Goal: Transaction & Acquisition: Download file/media

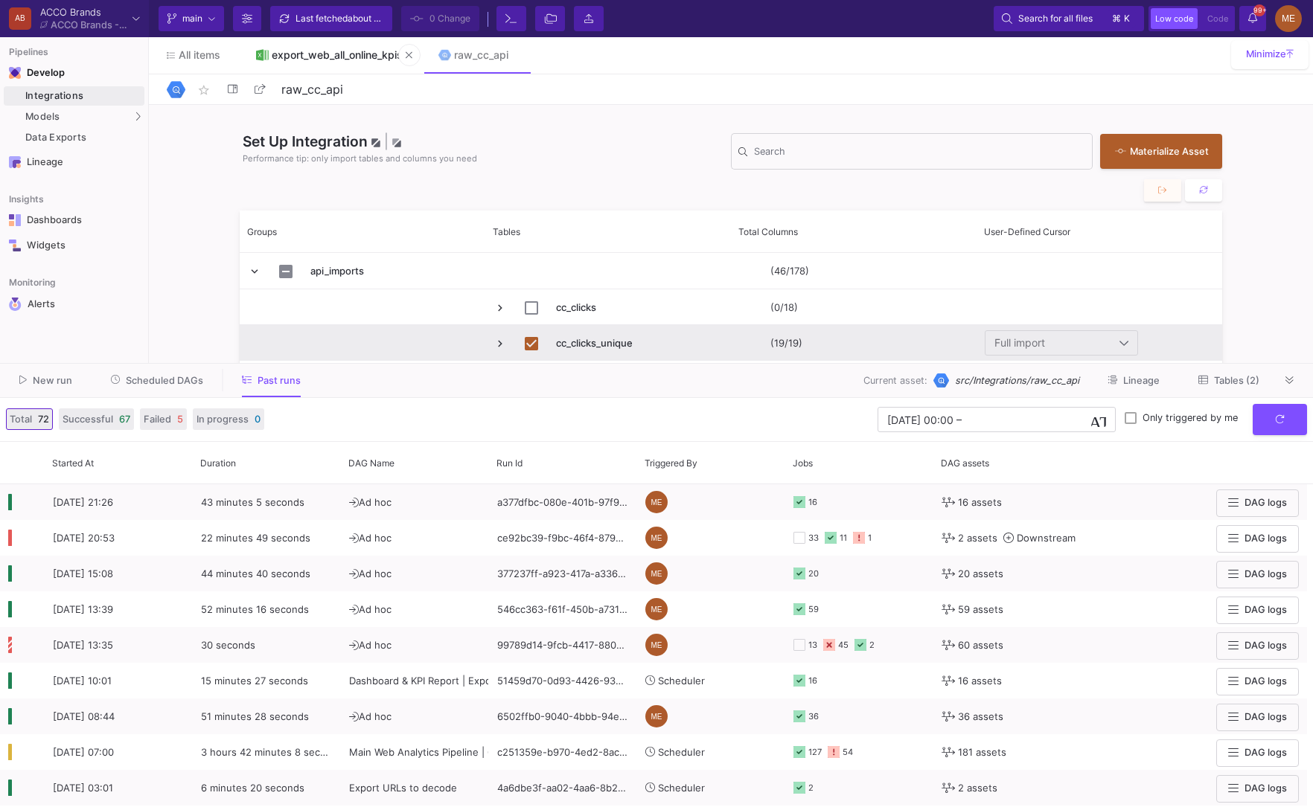
click at [321, 61] on link "export_web_all_online_kpis" at bounding box center [329, 55] width 182 height 36
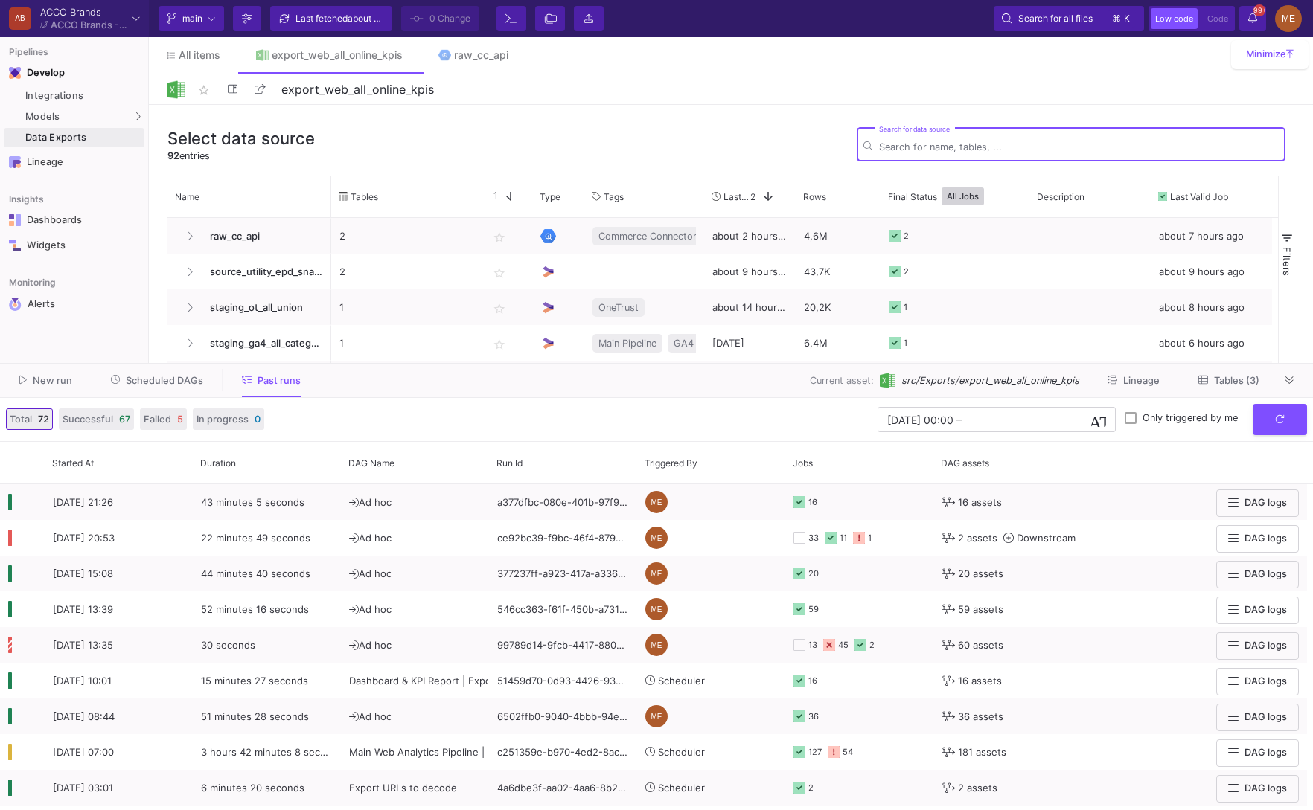
click at [1221, 383] on span "Tables (3)" at bounding box center [1236, 380] width 45 height 11
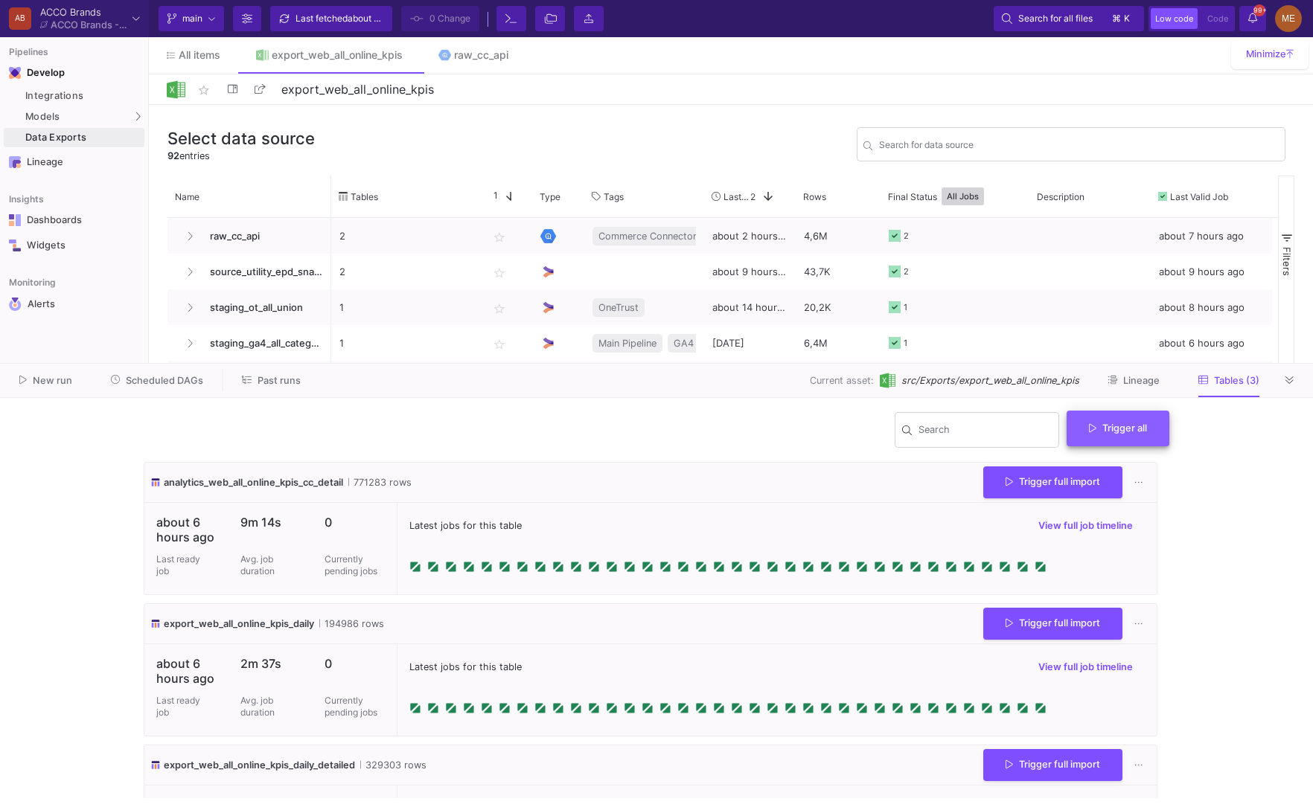
click at [1118, 439] on button "Trigger all" at bounding box center [1117, 429] width 103 height 36
click at [1108, 458] on button "Full import" at bounding box center [1123, 465] width 121 height 36
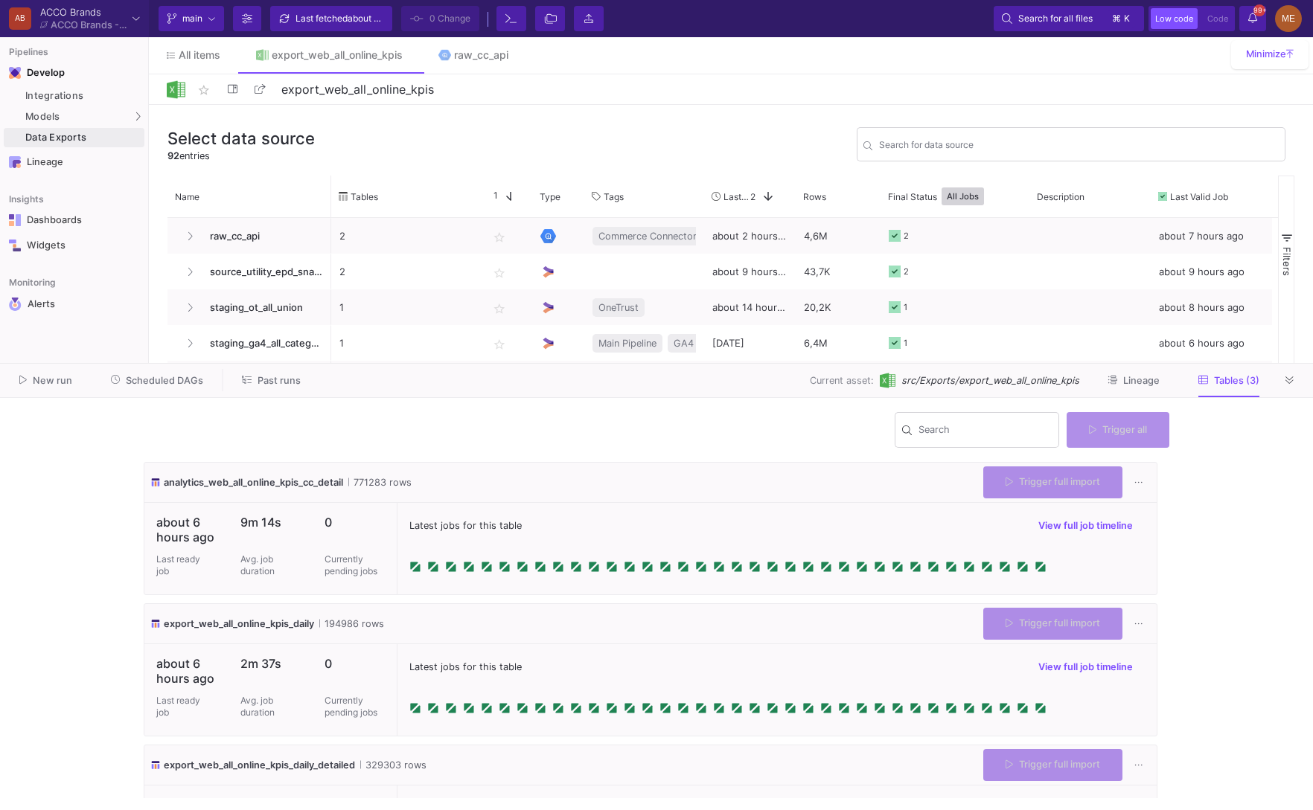
click at [1219, 483] on y42-wrapper "Search Trigger all analytics_web_all_online_kpis_cc_detail 771283 rows Trigger …" at bounding box center [656, 604] width 1313 height 412
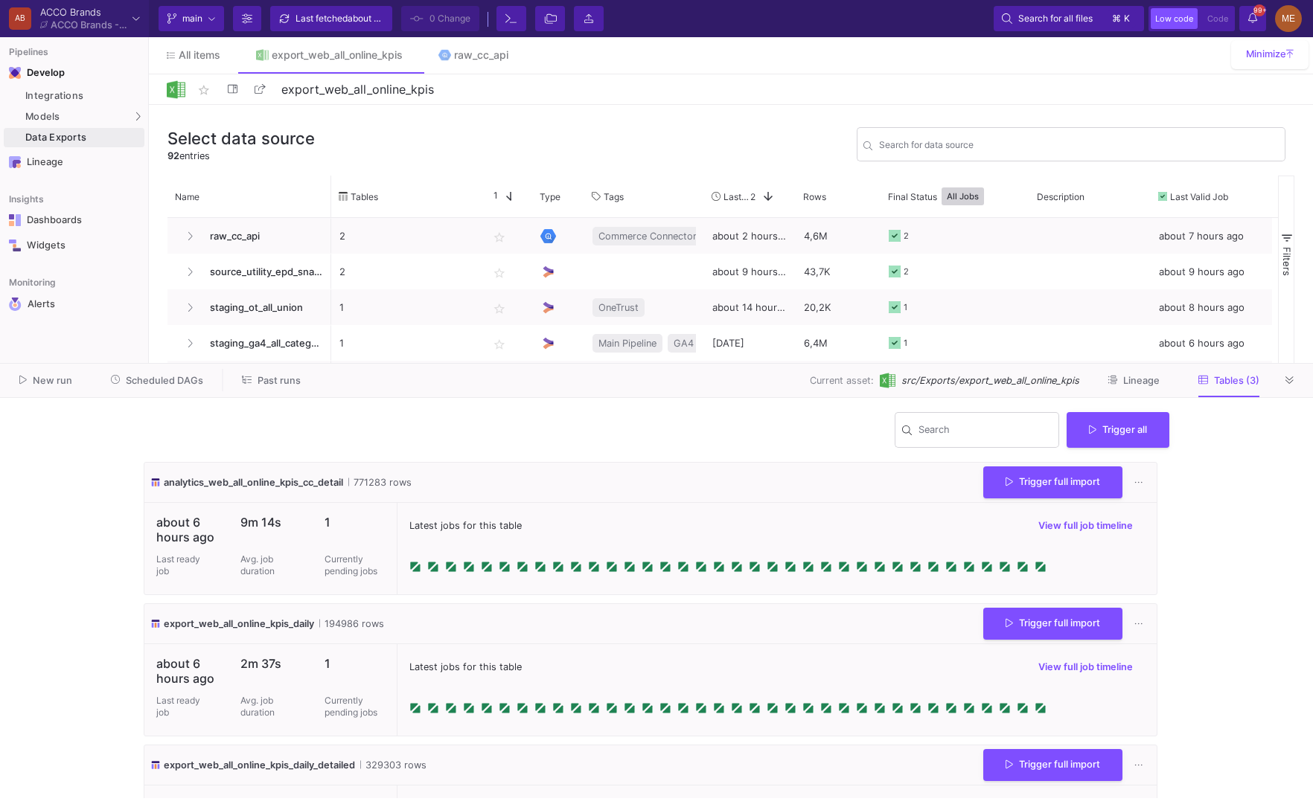
click at [1212, 545] on y42-wrapper "Search Trigger all analytics_web_all_online_kpis_cc_detail 771283 rows Trigger …" at bounding box center [656, 604] width 1313 height 412
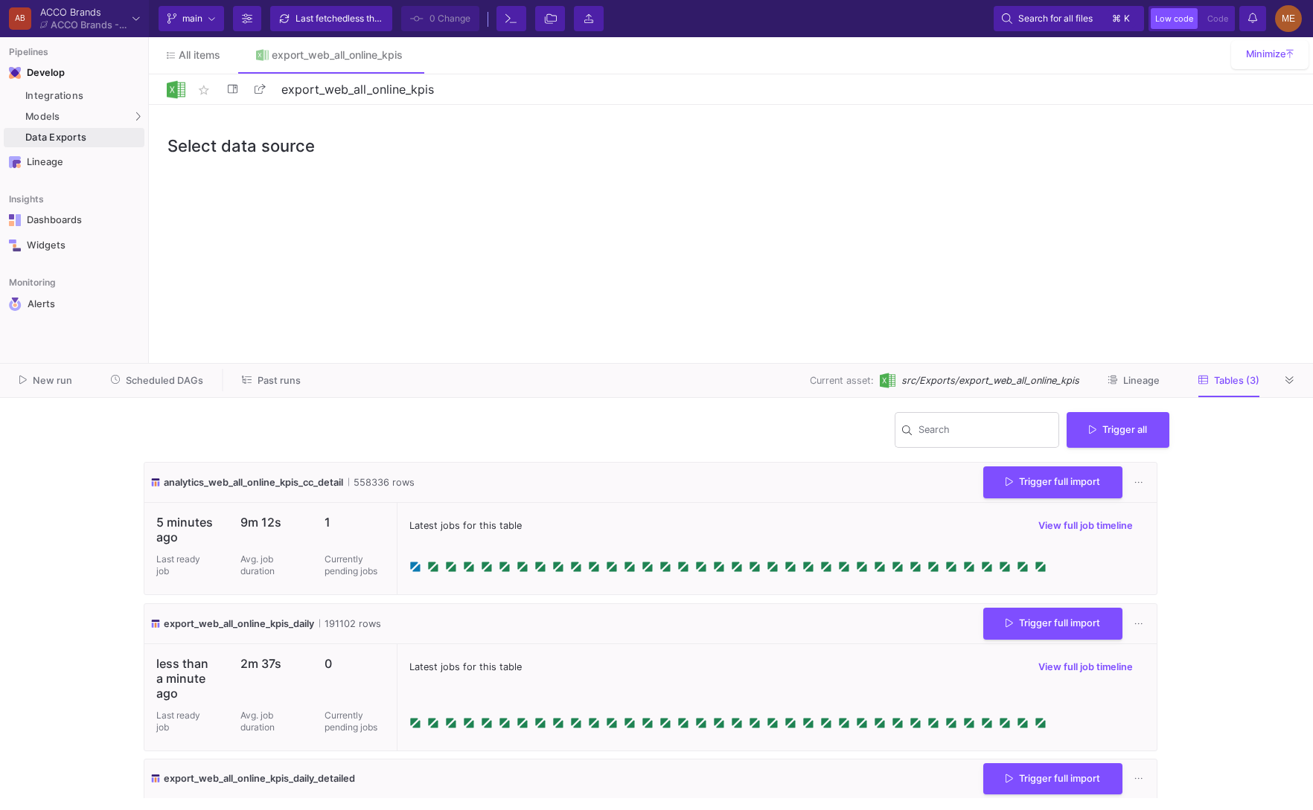
scroll to position [95, 0]
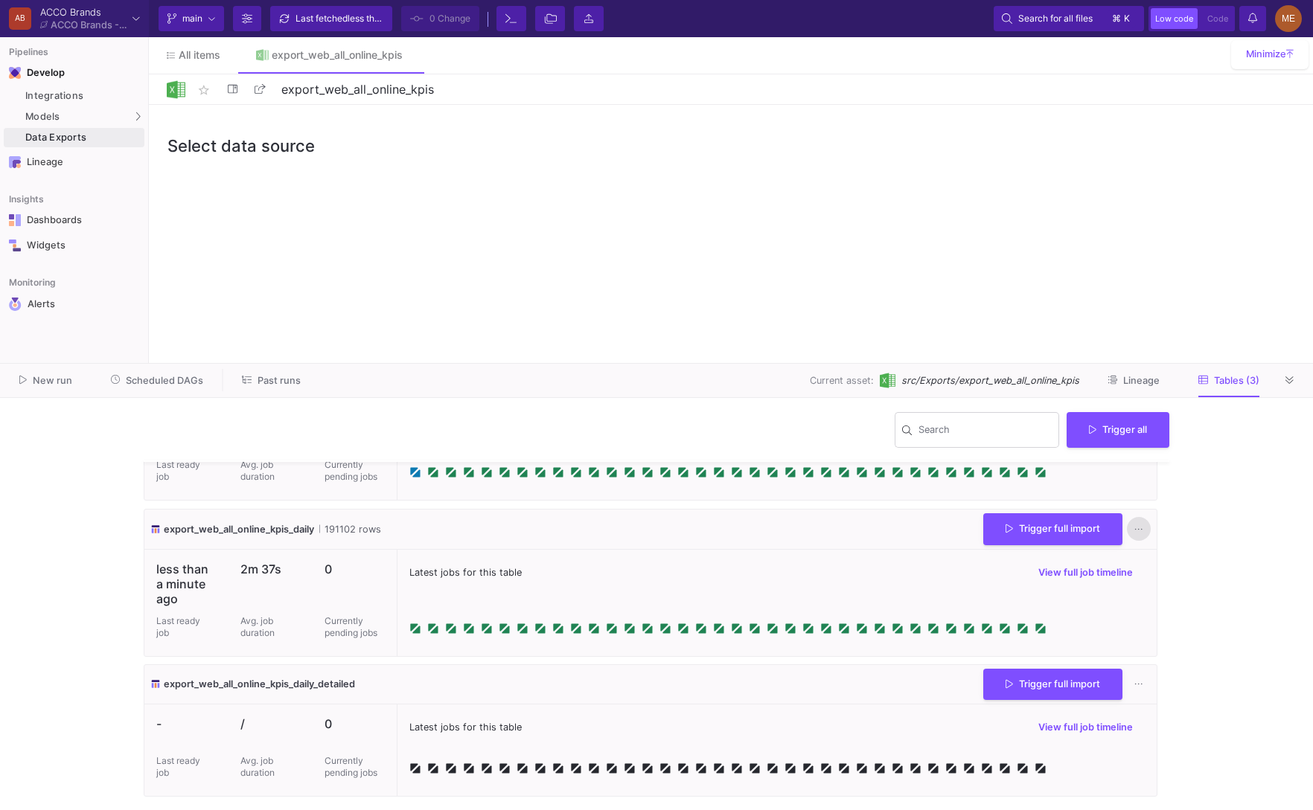
click at [1136, 524] on button at bounding box center [1139, 530] width 24 height 24
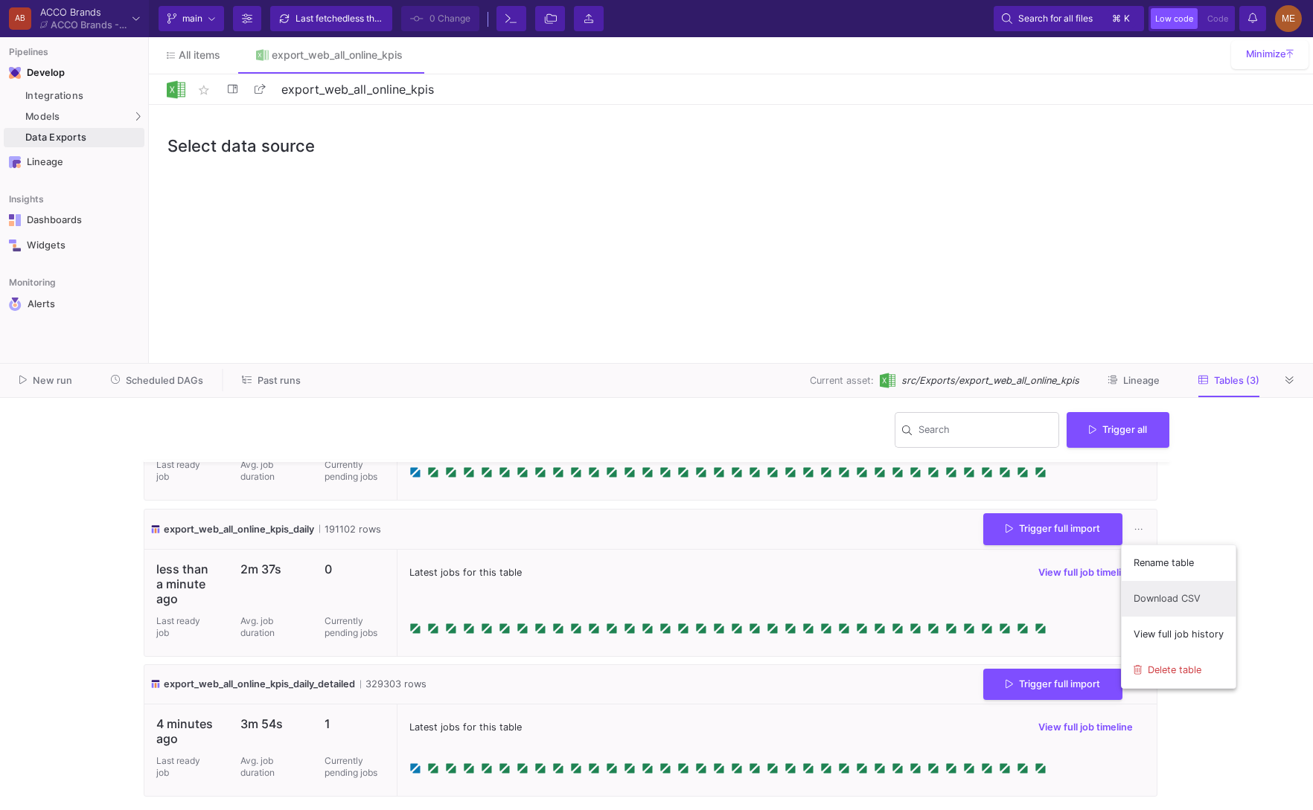
click at [1156, 592] on link "Download CSV" at bounding box center [1178, 599] width 114 height 36
click at [1134, 684] on icon at bounding box center [1138, 685] width 8 height 10
click at [1144, 581] on link "Download CSV" at bounding box center [1178, 587] width 114 height 36
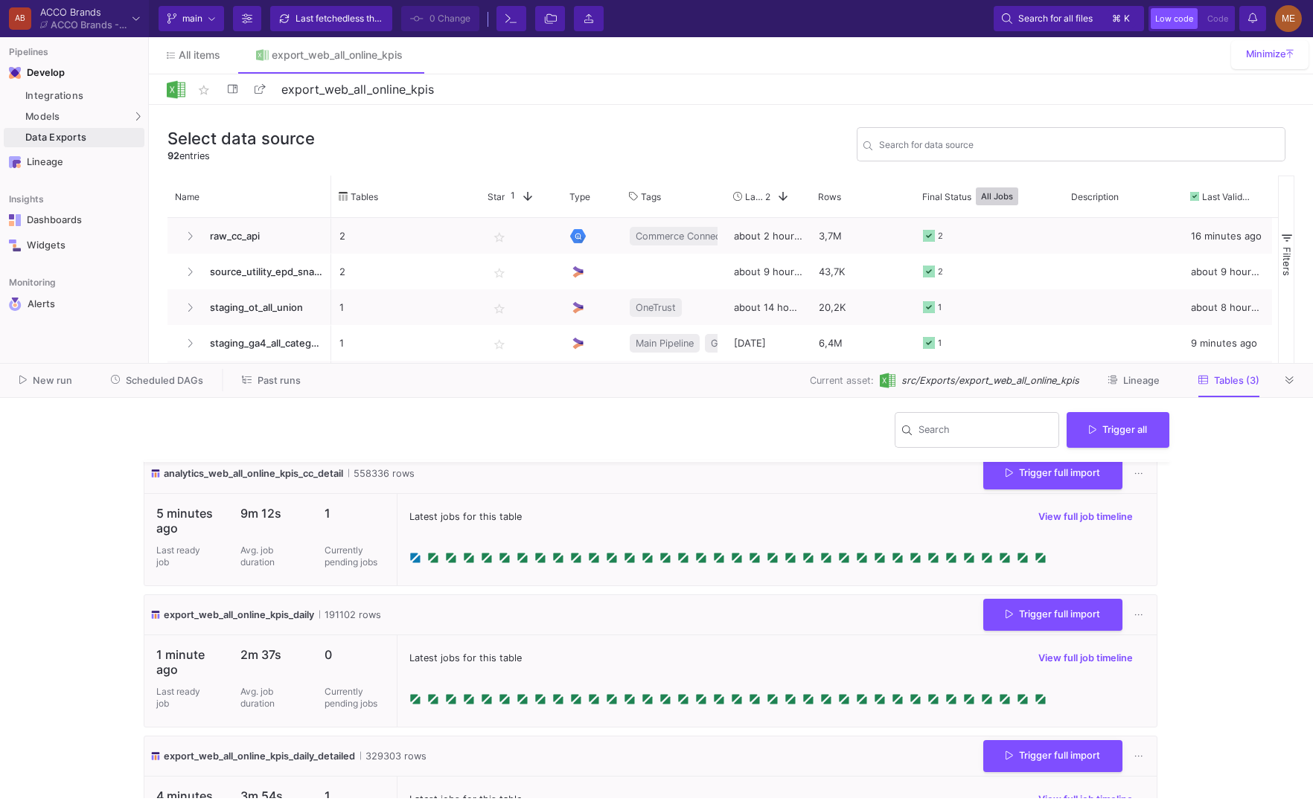
scroll to position [0, 0]
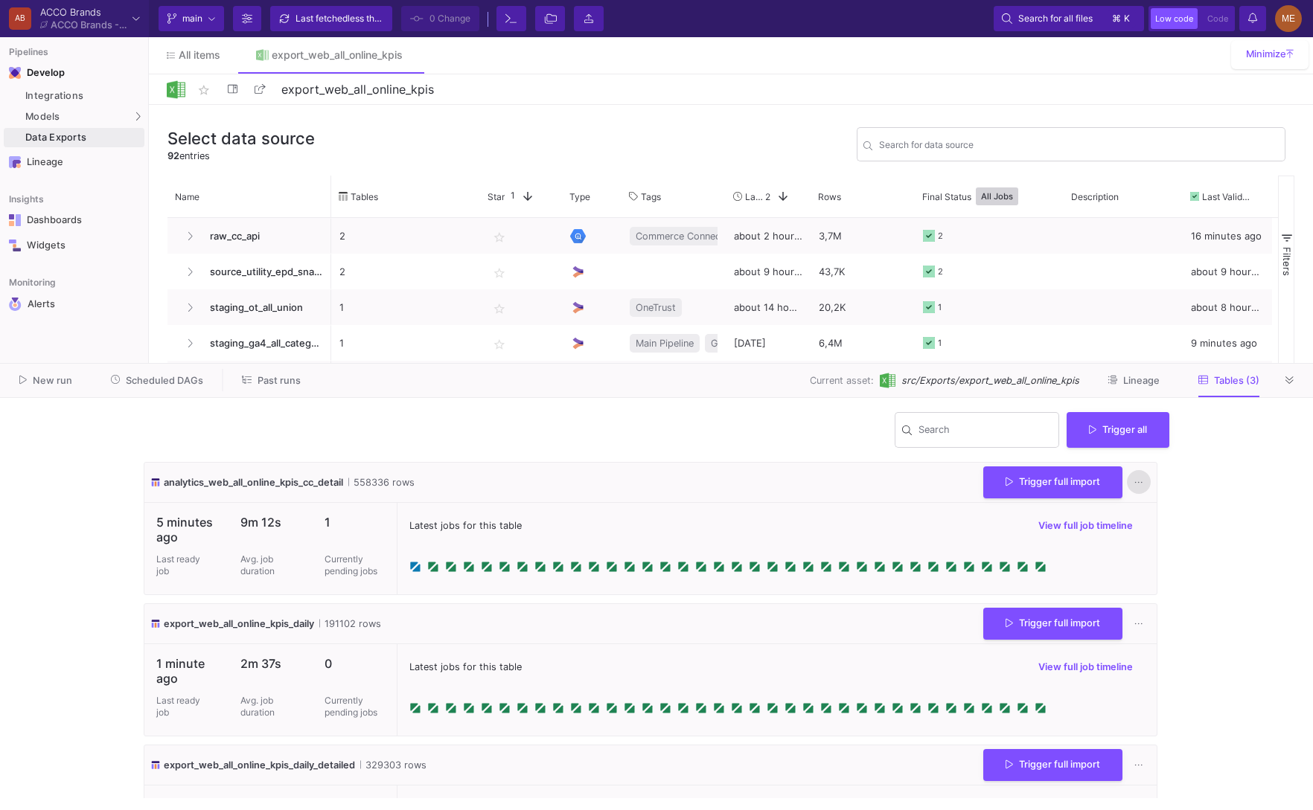
click at [1135, 486] on icon at bounding box center [1138, 483] width 8 height 10
click at [1145, 541] on link "Download CSV" at bounding box center [1178, 554] width 114 height 36
